Goal: Find specific page/section: Find specific page/section

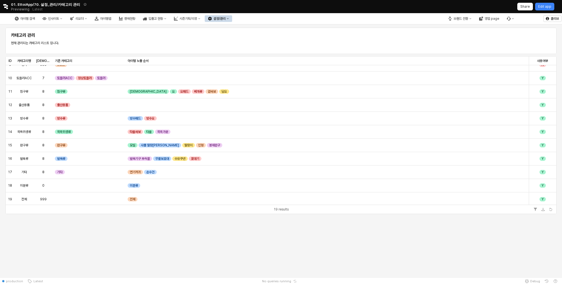
scroll to position [110, 0]
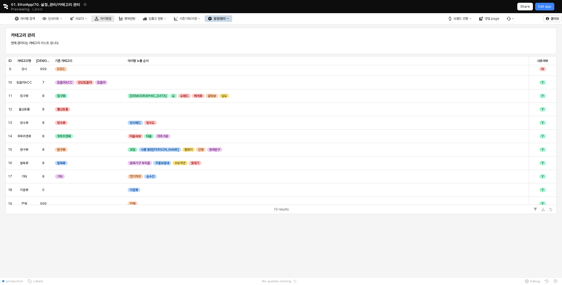
click at [111, 19] on div "아이템맵" at bounding box center [105, 19] width 11 height 4
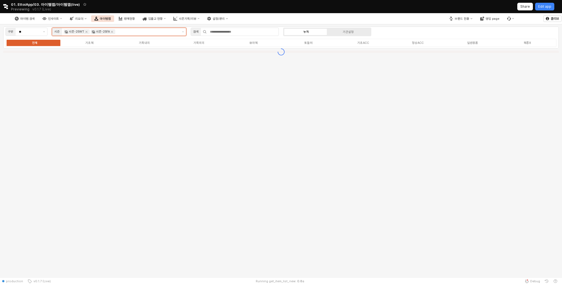
click at [153, 32] on input "App Frame" at bounding box center [147, 31] width 62 height 5
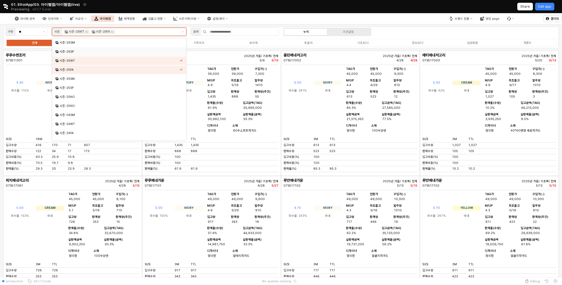
click at [134, 53] on div "시즌-26SP" at bounding box center [120, 52] width 120 height 4
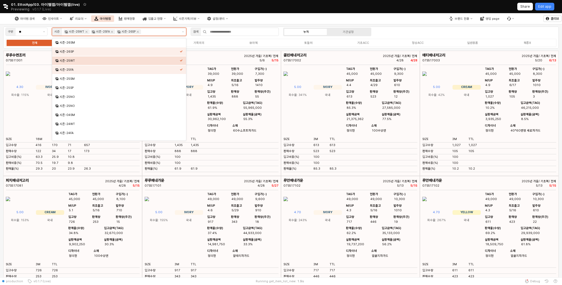
click at [134, 59] on div "시즌-25WT" at bounding box center [120, 61] width 120 height 4
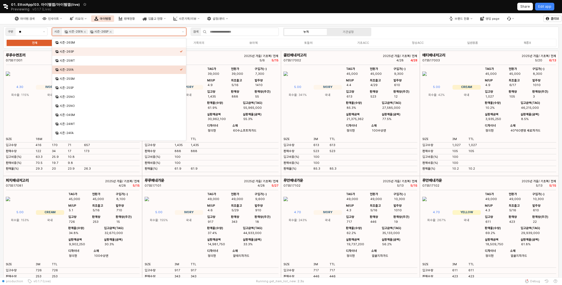
click at [134, 68] on div "시즌-25FA" at bounding box center [120, 70] width 120 height 4
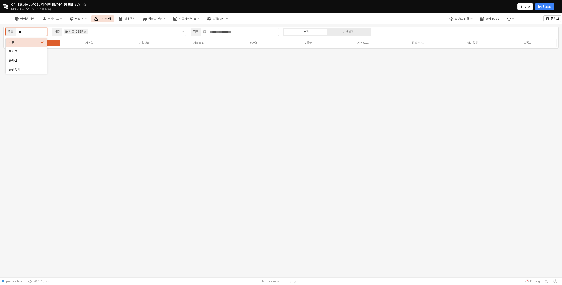
click at [45, 33] on button "제안 사항 표시" at bounding box center [44, 32] width 6 height 8
click at [33, 55] on div "무시즌" at bounding box center [26, 51] width 41 height 9
type input "***"
click at [128, 33] on icon "Remove 무시즌-2025(S0)" at bounding box center [129, 32] width 2 height 2
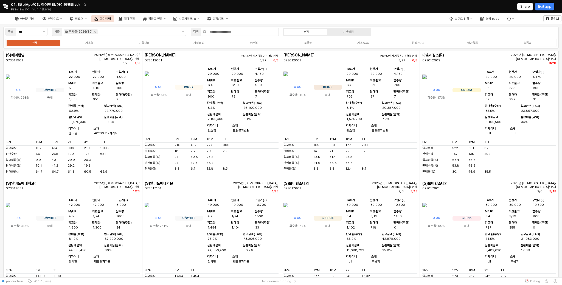
click at [333, 51] on div "루빈레깅스 07S012001 2025년 사계절/ 기초복/ 전체 5/27 6/5 0.00 BEIGE 회수율: 49% 국내 TAG가 29,000 …" at bounding box center [350, 115] width 139 height 128
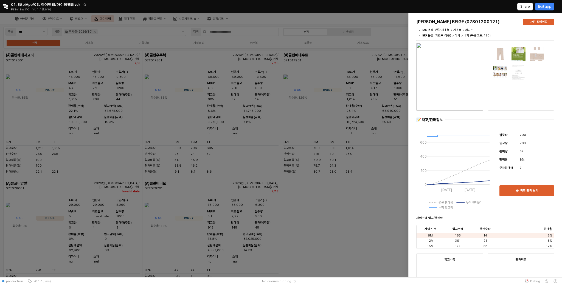
click at [295, 191] on div at bounding box center [281, 145] width 562 height 265
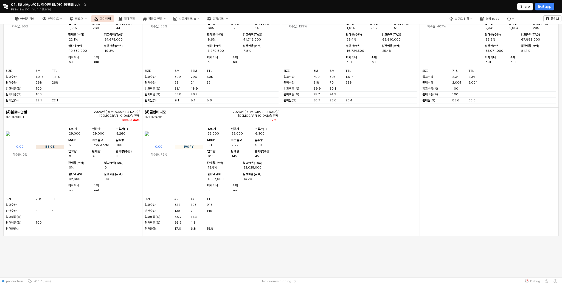
scroll to position [75, 0]
